Goal: Task Accomplishment & Management: Use online tool/utility

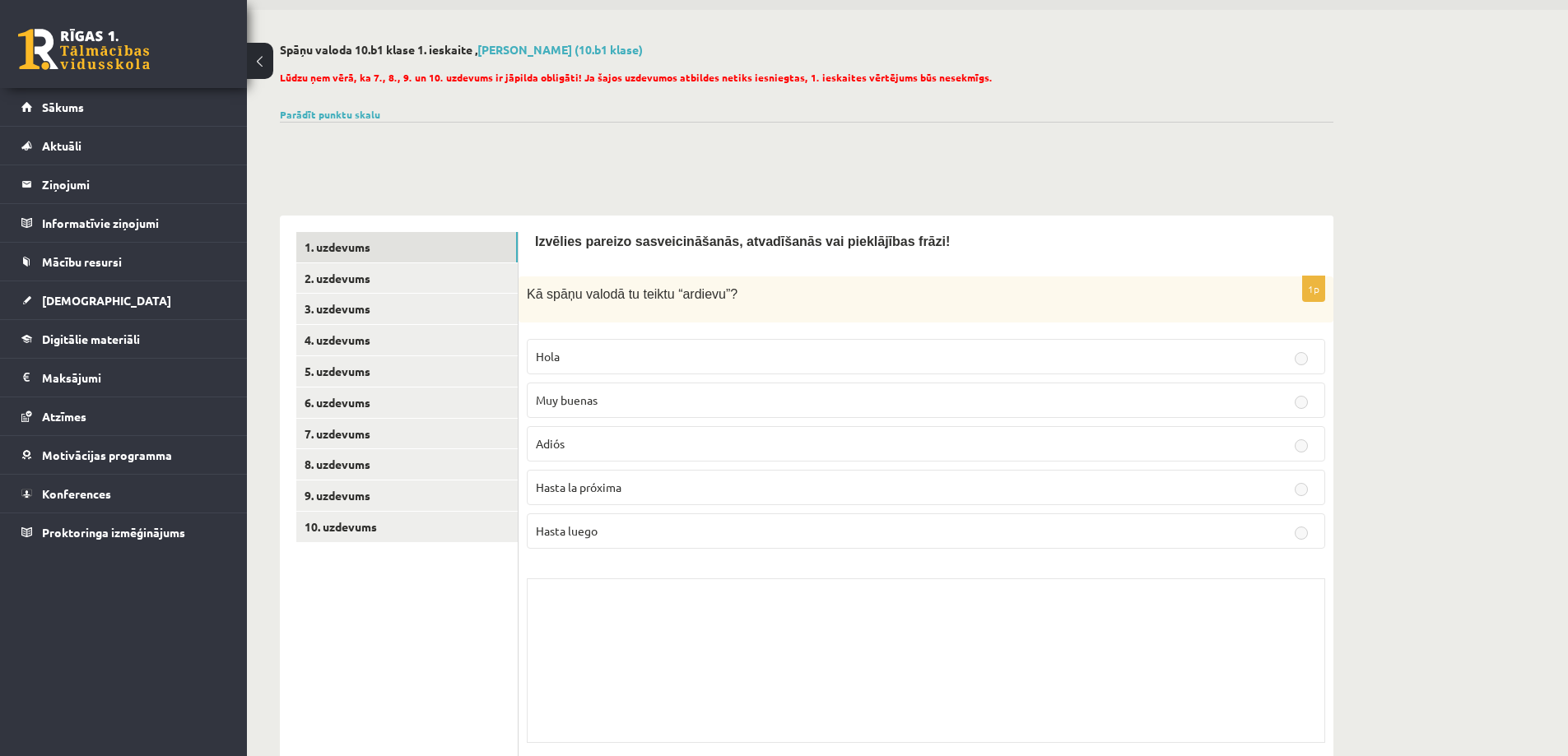
scroll to position [82, 0]
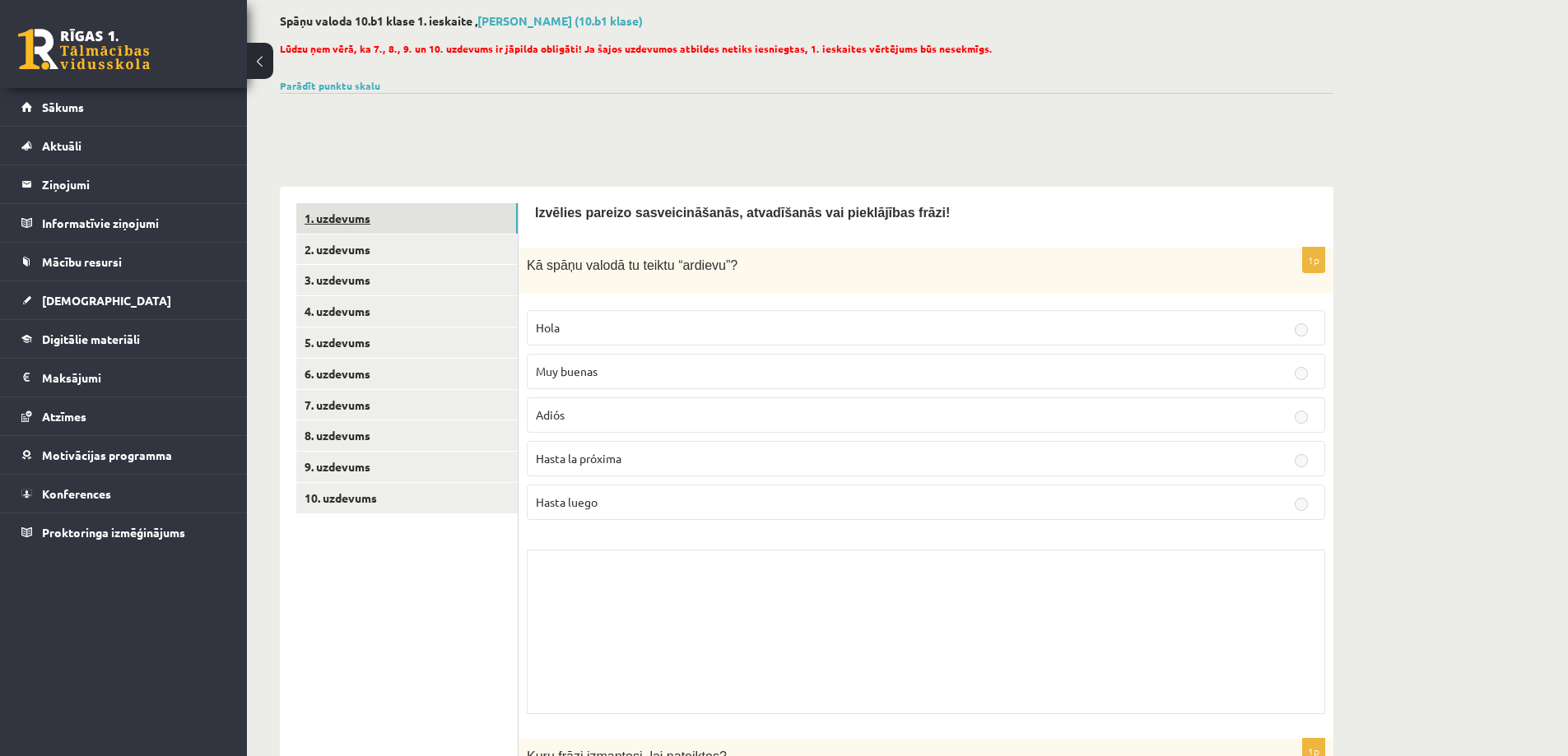
click at [364, 213] on link "1. uzdevums" at bounding box center [406, 218] width 221 height 31
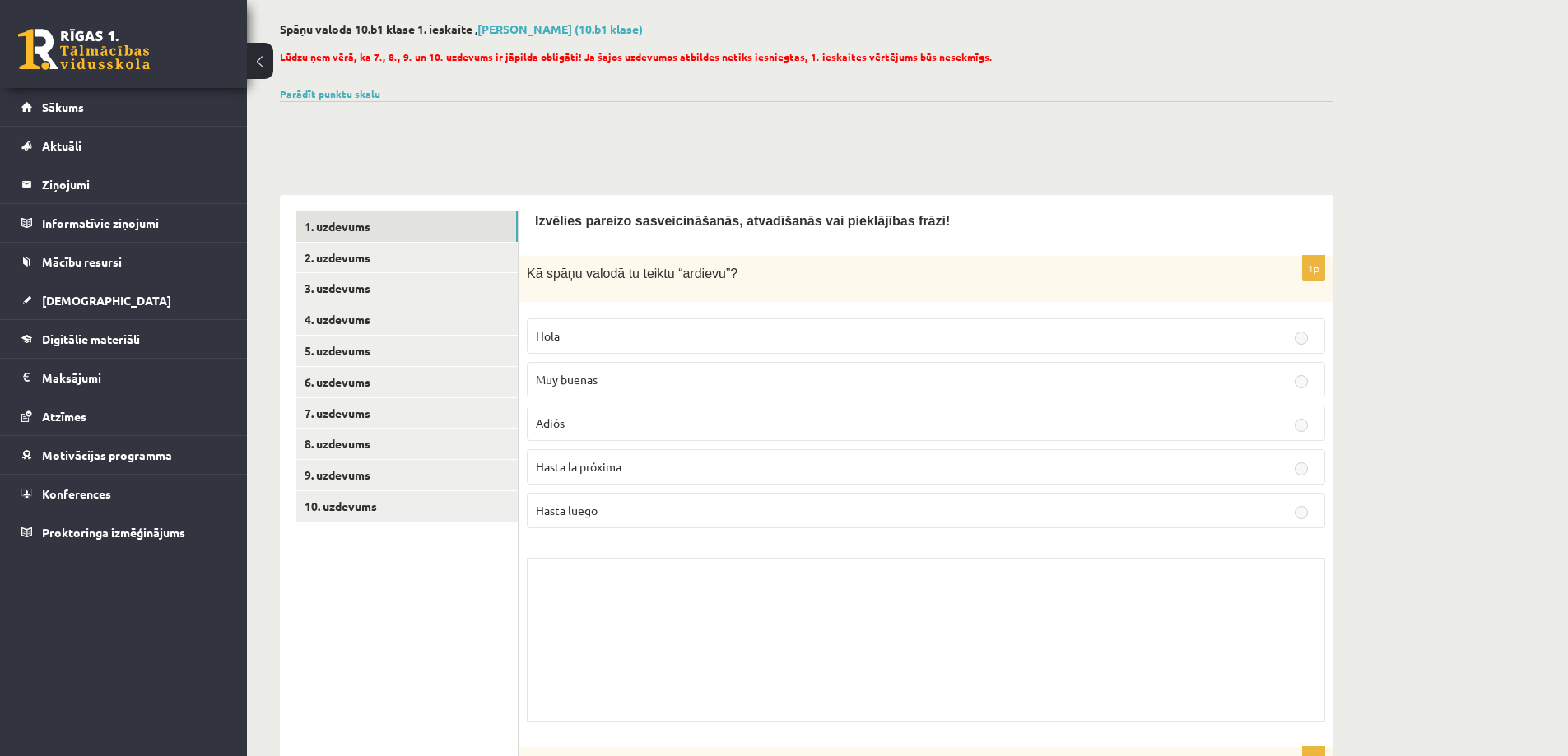
scroll to position [0, 0]
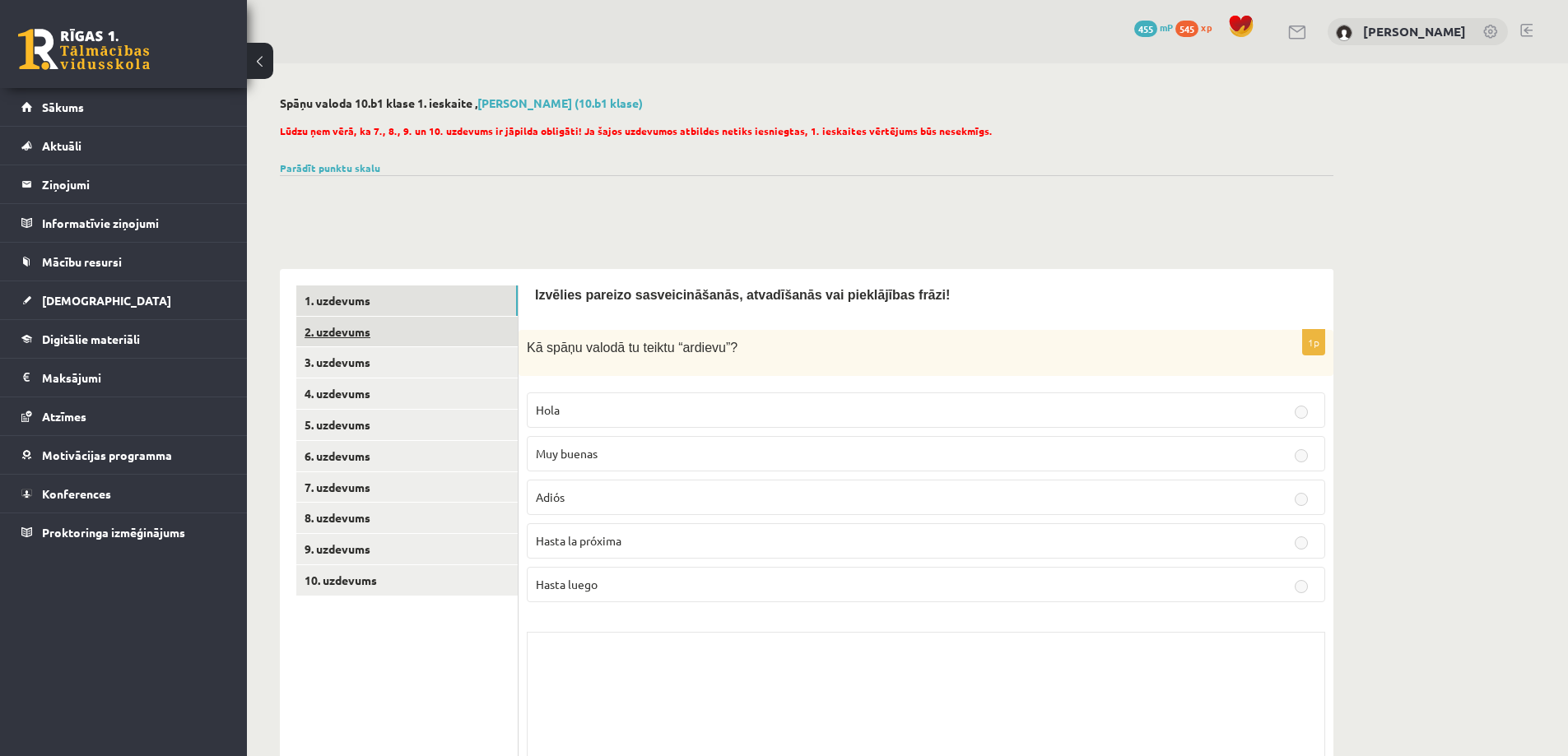
click at [332, 324] on link "2. uzdevums" at bounding box center [406, 332] width 221 height 31
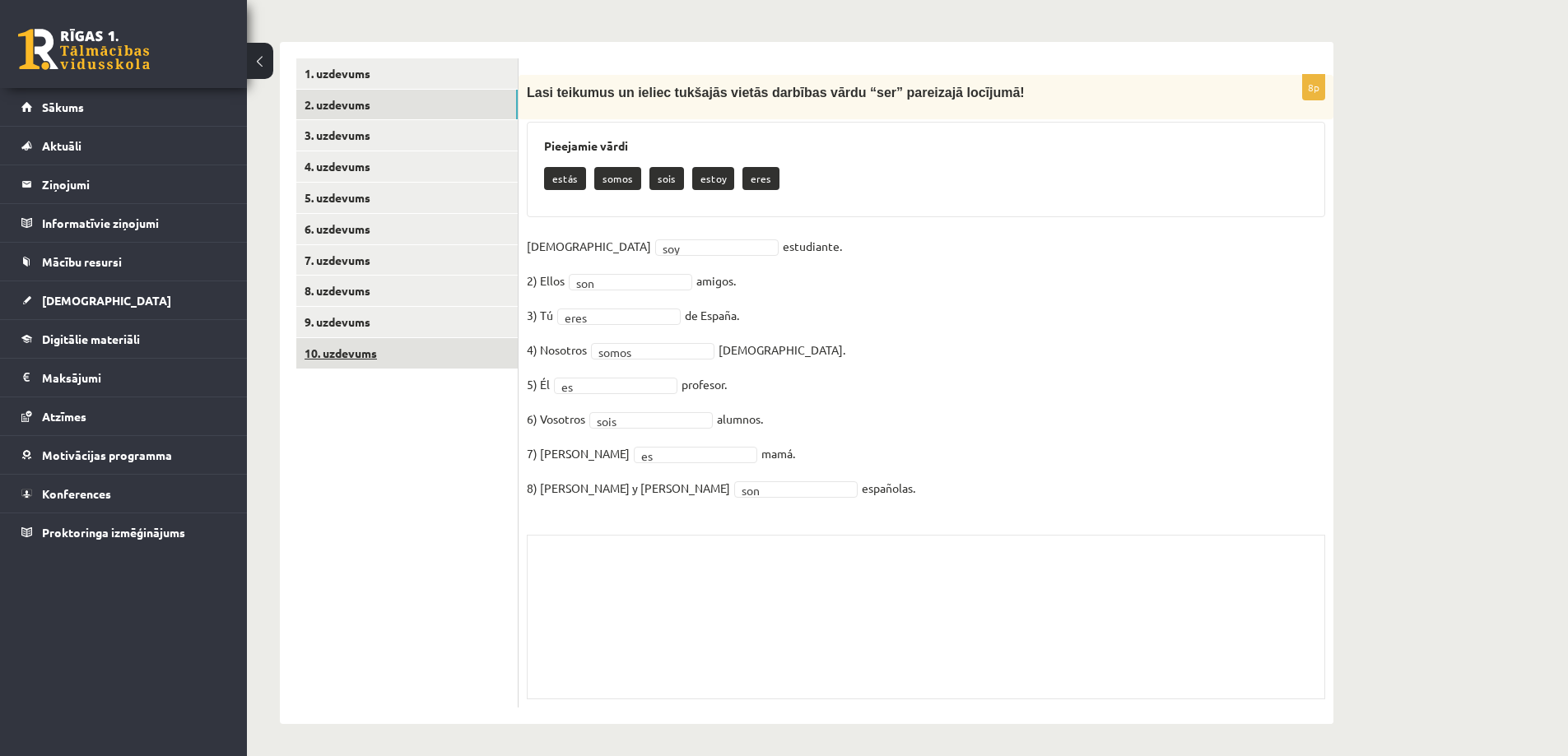
scroll to position [229, 0]
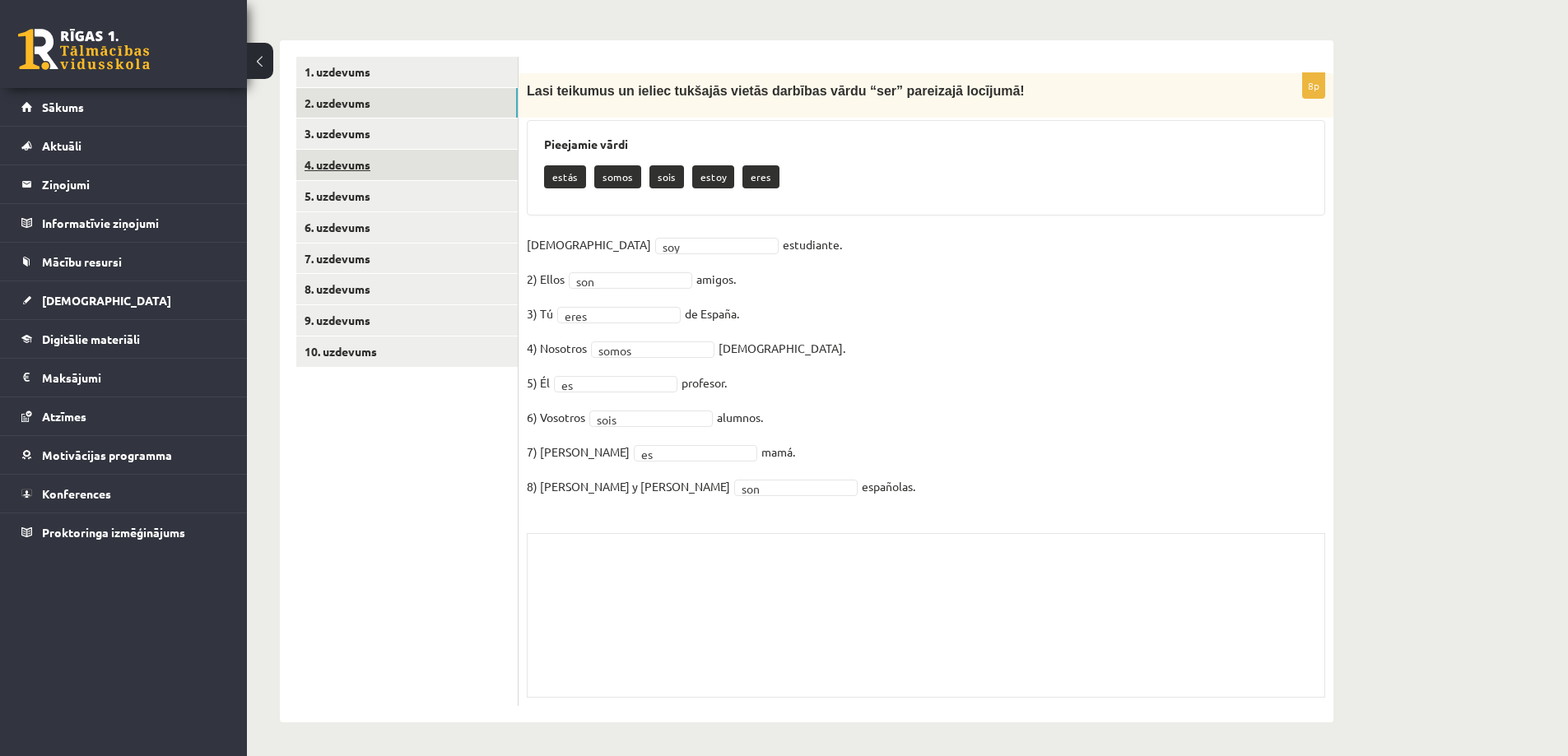
click at [359, 161] on link "4. uzdevums" at bounding box center [406, 165] width 221 height 31
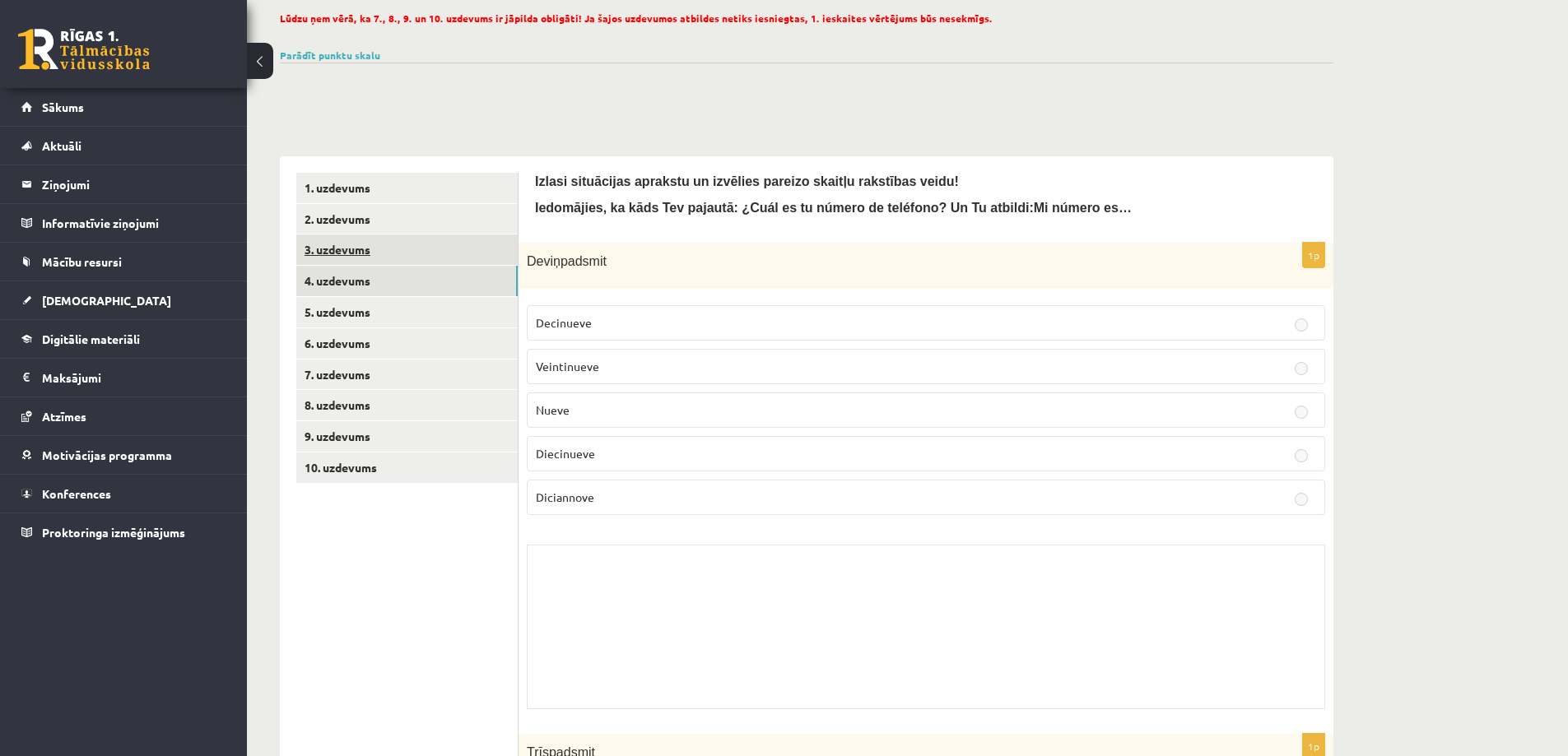
scroll to position [112, 0]
click at [337, 280] on link "4. uzdevums" at bounding box center [406, 282] width 221 height 31
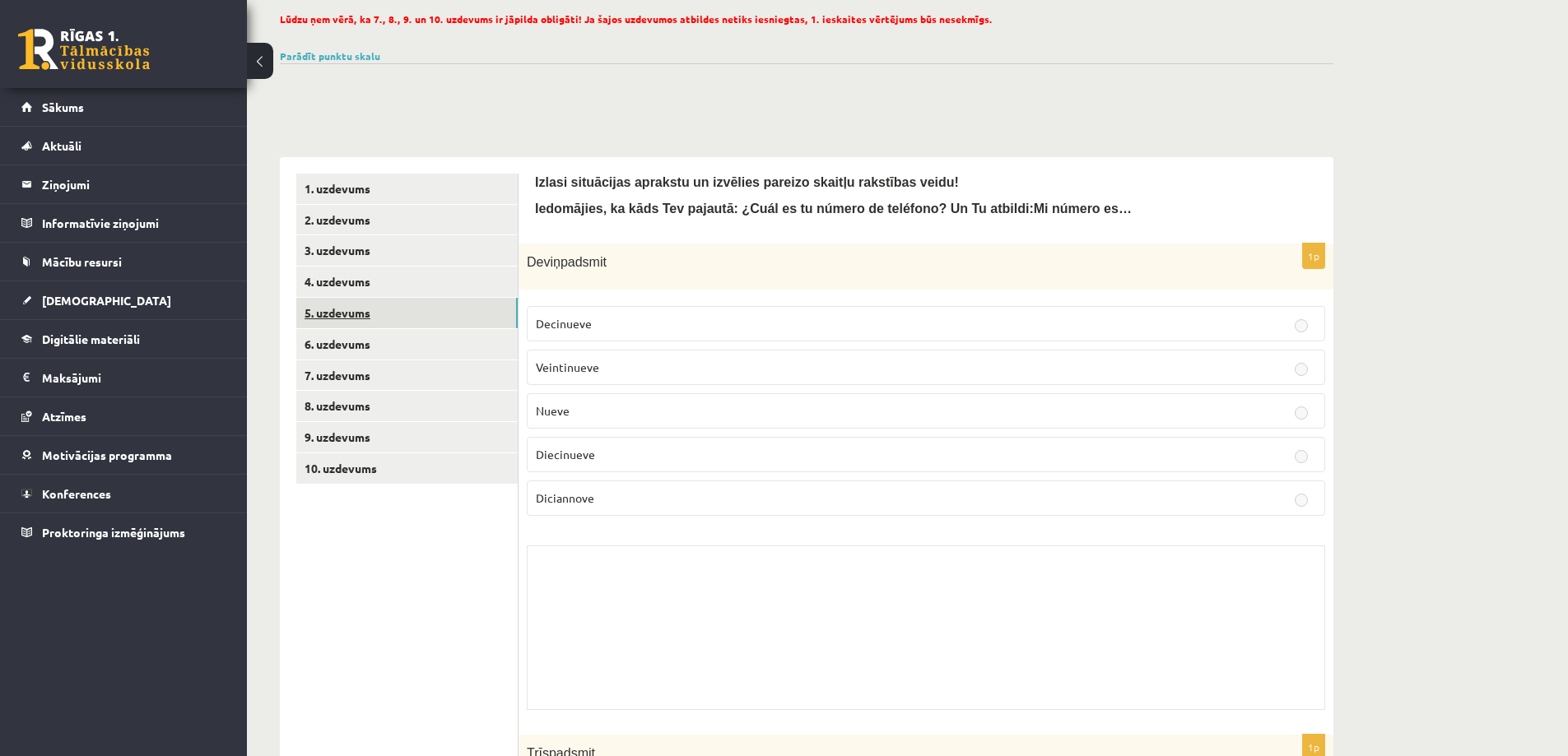
click at [342, 303] on link "5. uzdevums" at bounding box center [406, 313] width 221 height 31
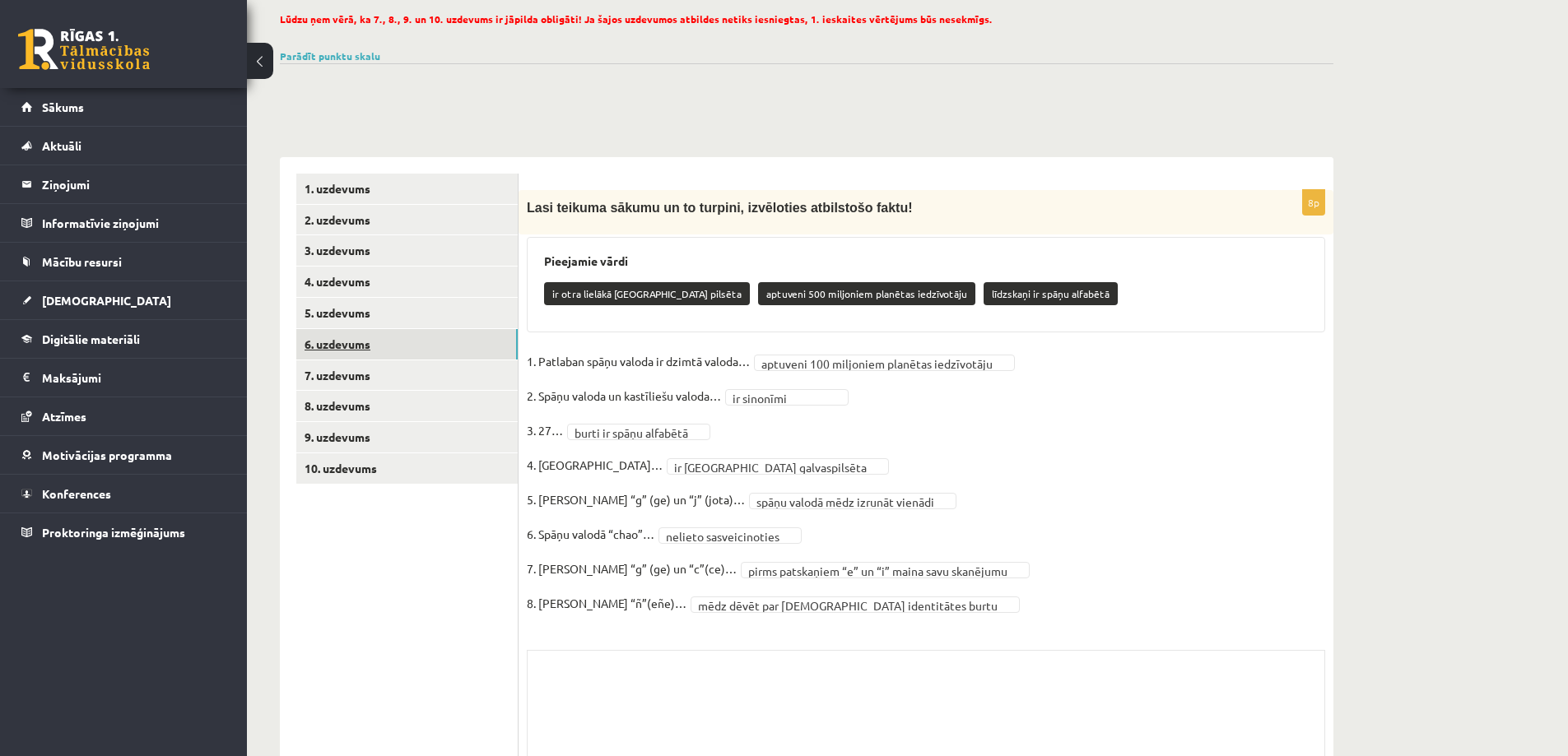
click at [352, 343] on link "6. uzdevums" at bounding box center [406, 345] width 221 height 31
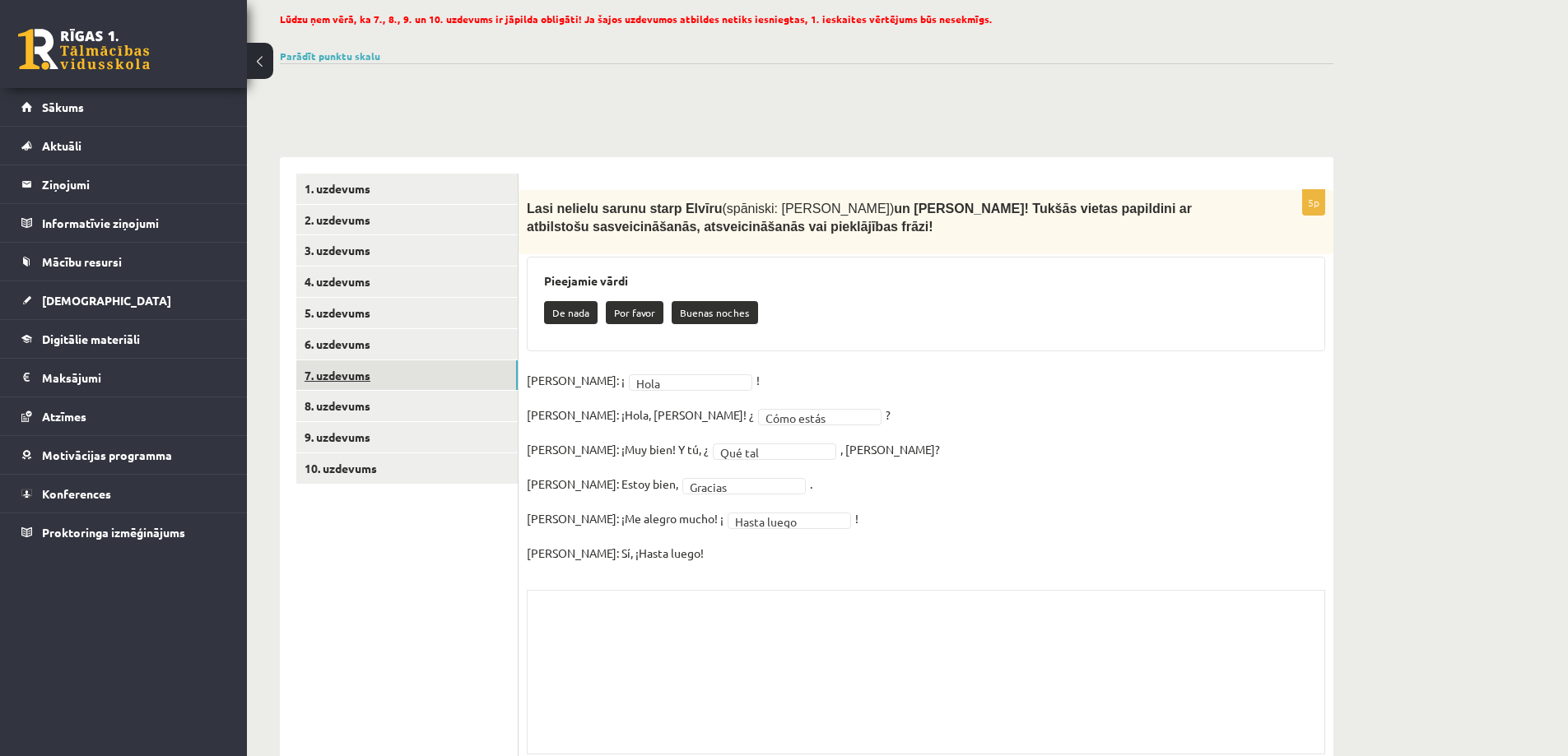
click at [355, 379] on link "7. uzdevums" at bounding box center [406, 375] width 221 height 31
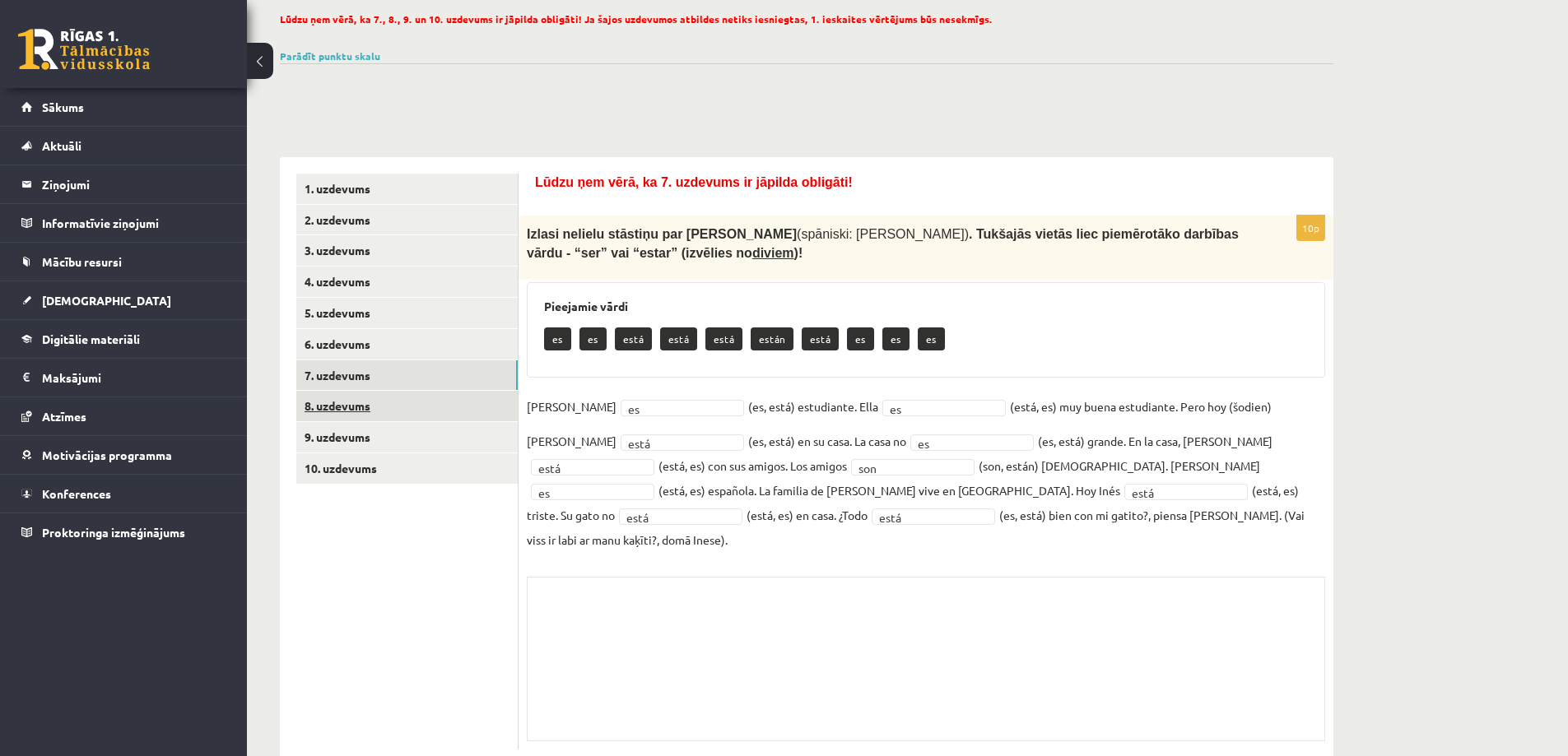
click at [362, 404] on link "8. uzdevums" at bounding box center [406, 406] width 221 height 31
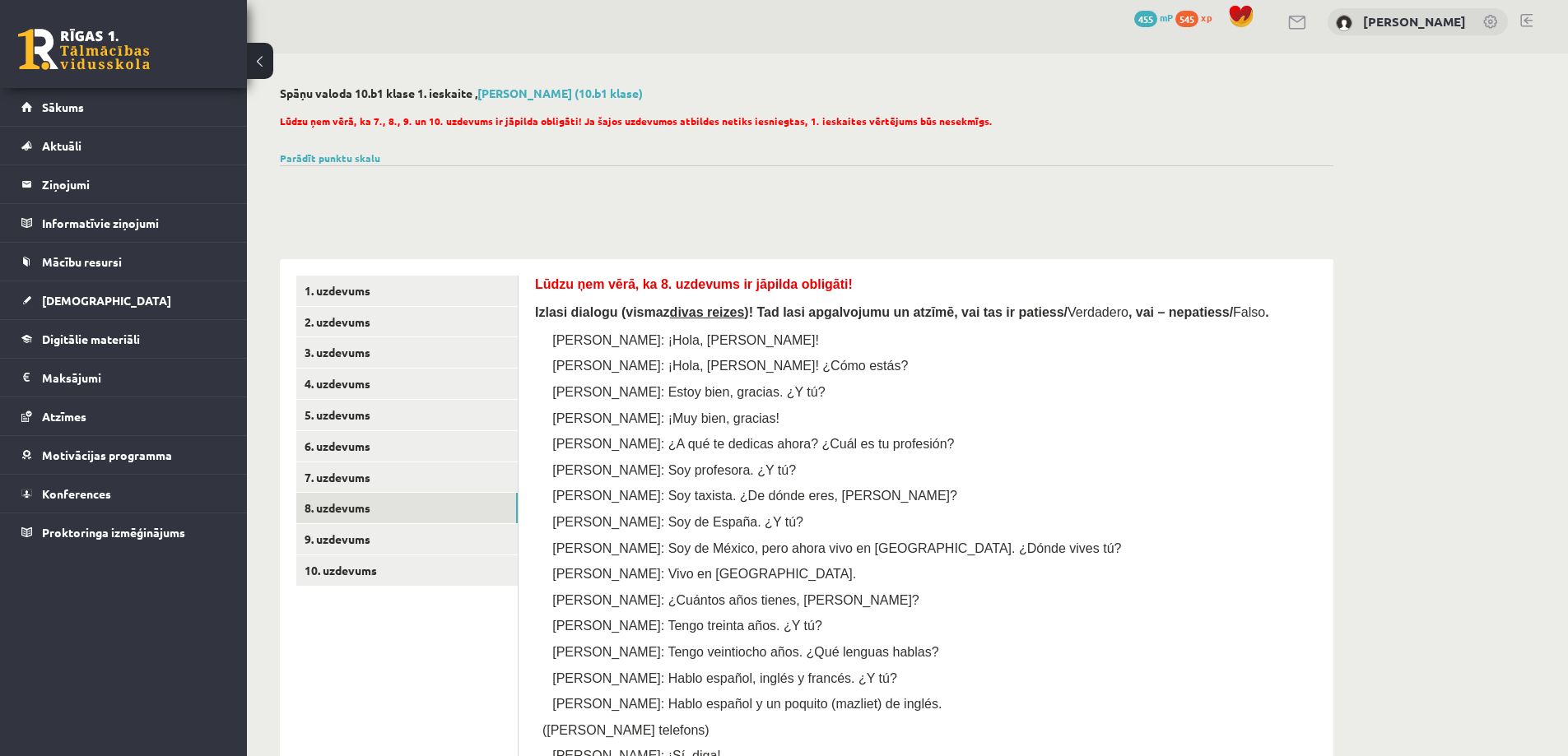
scroll to position [339, 0]
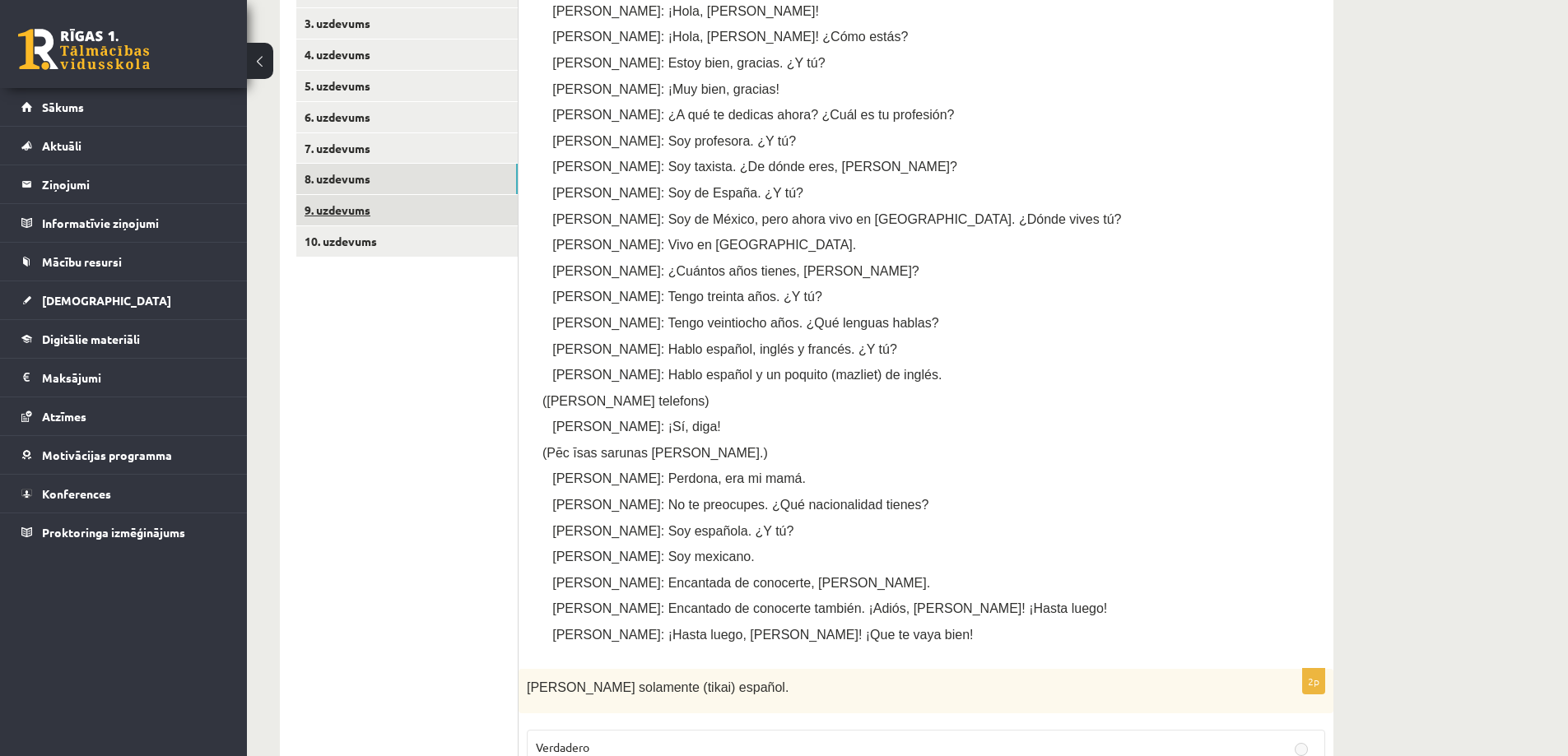
click at [341, 209] on link "9. uzdevums" at bounding box center [406, 210] width 221 height 31
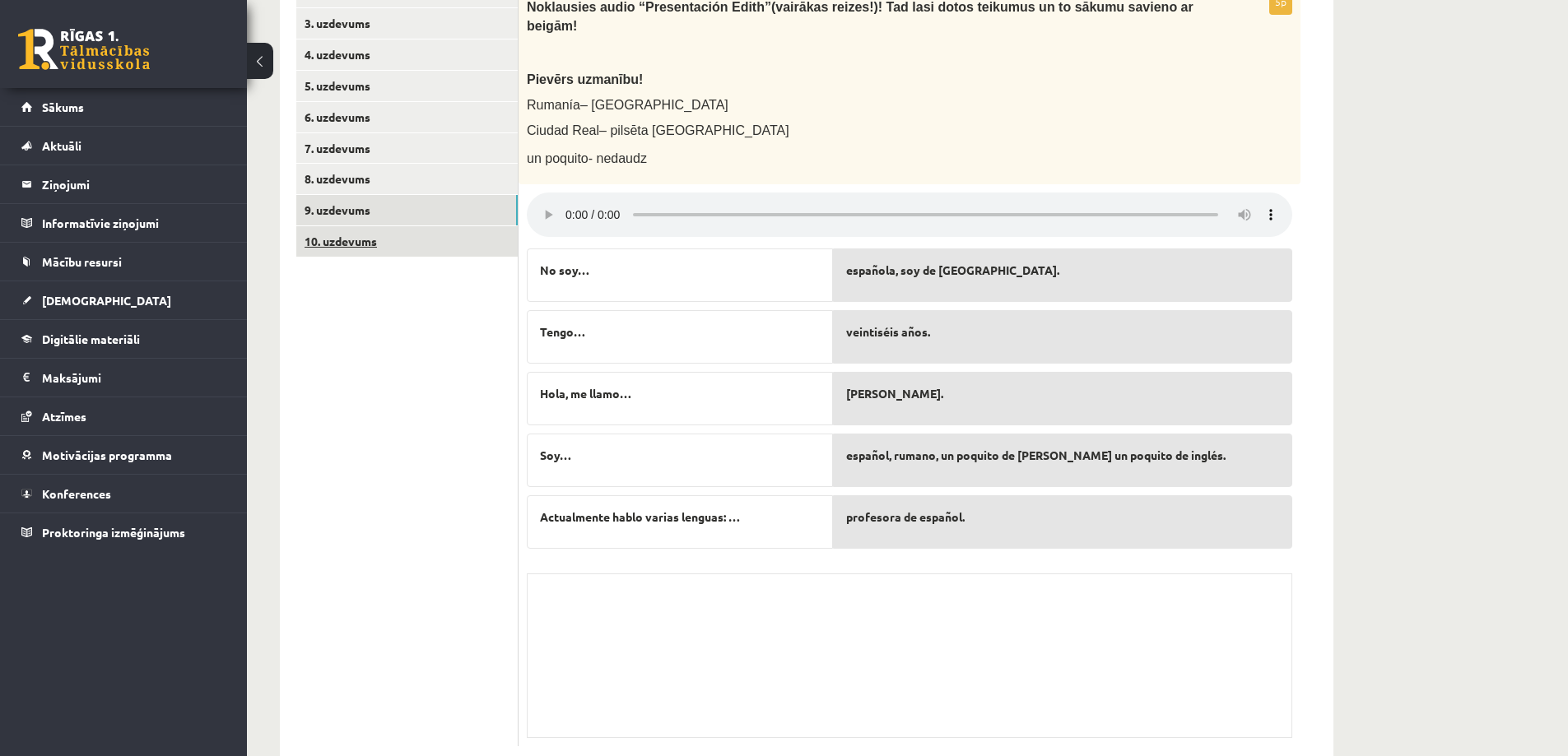
click at [372, 236] on link "10. uzdevums" at bounding box center [406, 242] width 221 height 31
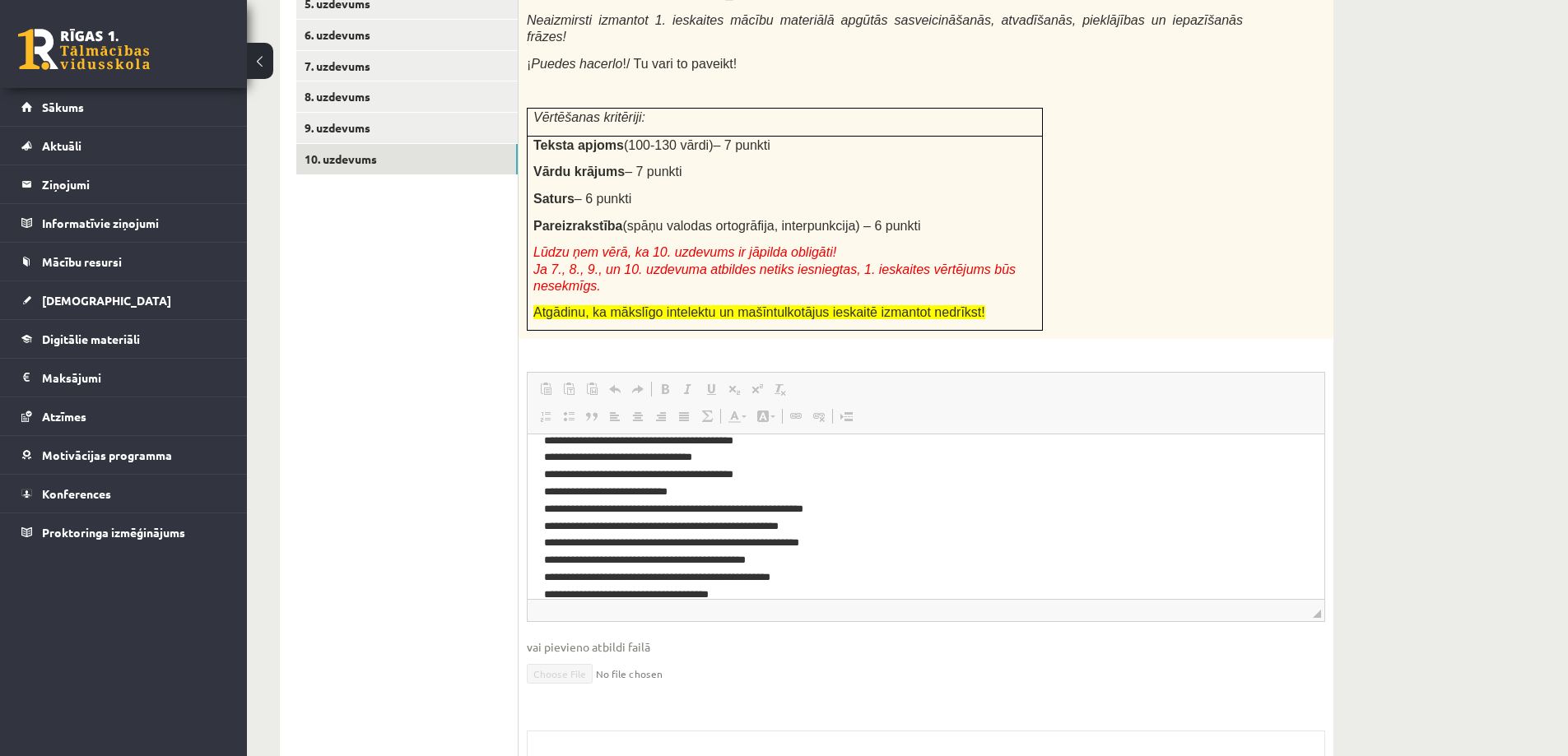
scroll to position [0, 0]
